Goal: Communication & Community: Share content

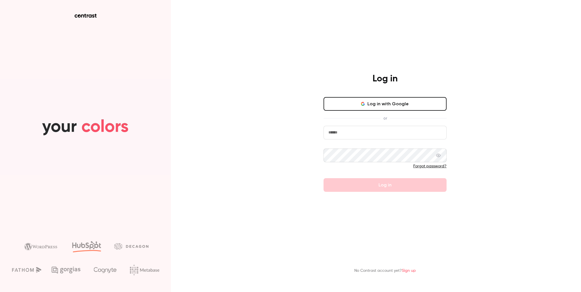
click at [350, 135] on input "email" at bounding box center [385, 133] width 123 height 14
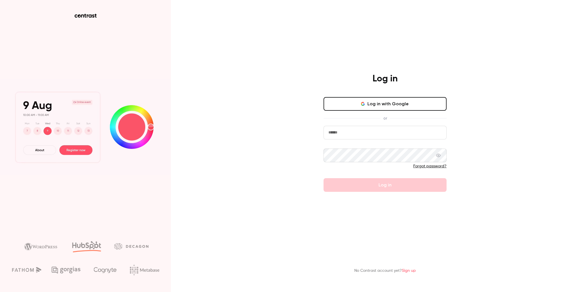
type input "**********"
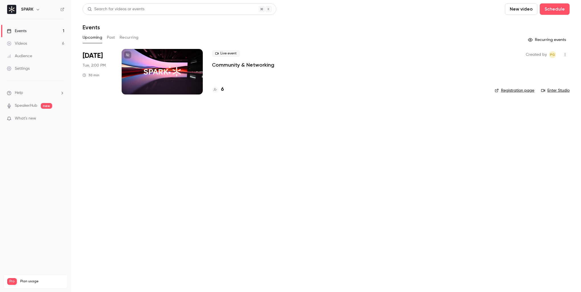
click at [200, 66] on div at bounding box center [162, 72] width 81 height 46
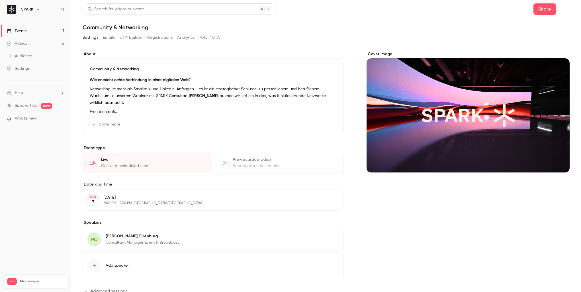
click at [154, 42] on button "Registrations" at bounding box center [159, 37] width 25 height 9
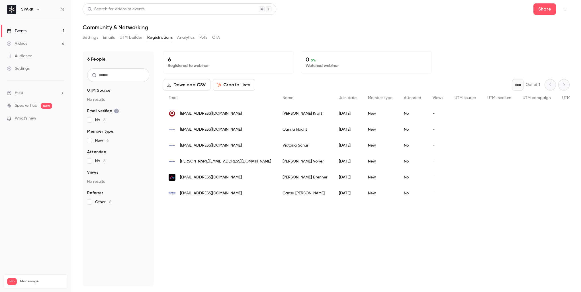
click at [84, 36] on button "Settings" at bounding box center [91, 37] width 16 height 9
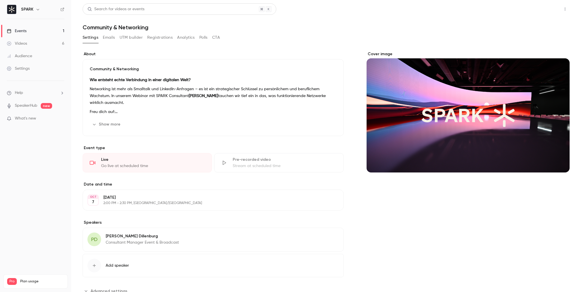
click at [535, 10] on button "Share" at bounding box center [545, 8] width 23 height 11
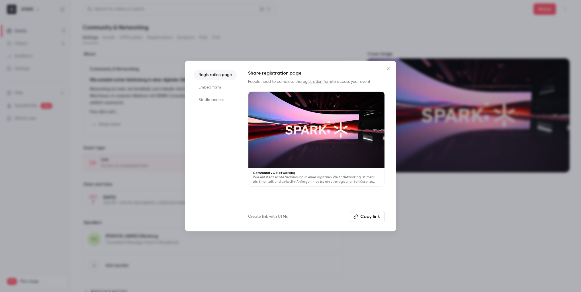
click at [373, 222] on button "Copy link" at bounding box center [367, 216] width 35 height 11
click at [387, 66] on icon "Close" at bounding box center [388, 68] width 7 height 5
